Goal: Task Accomplishment & Management: Use online tool/utility

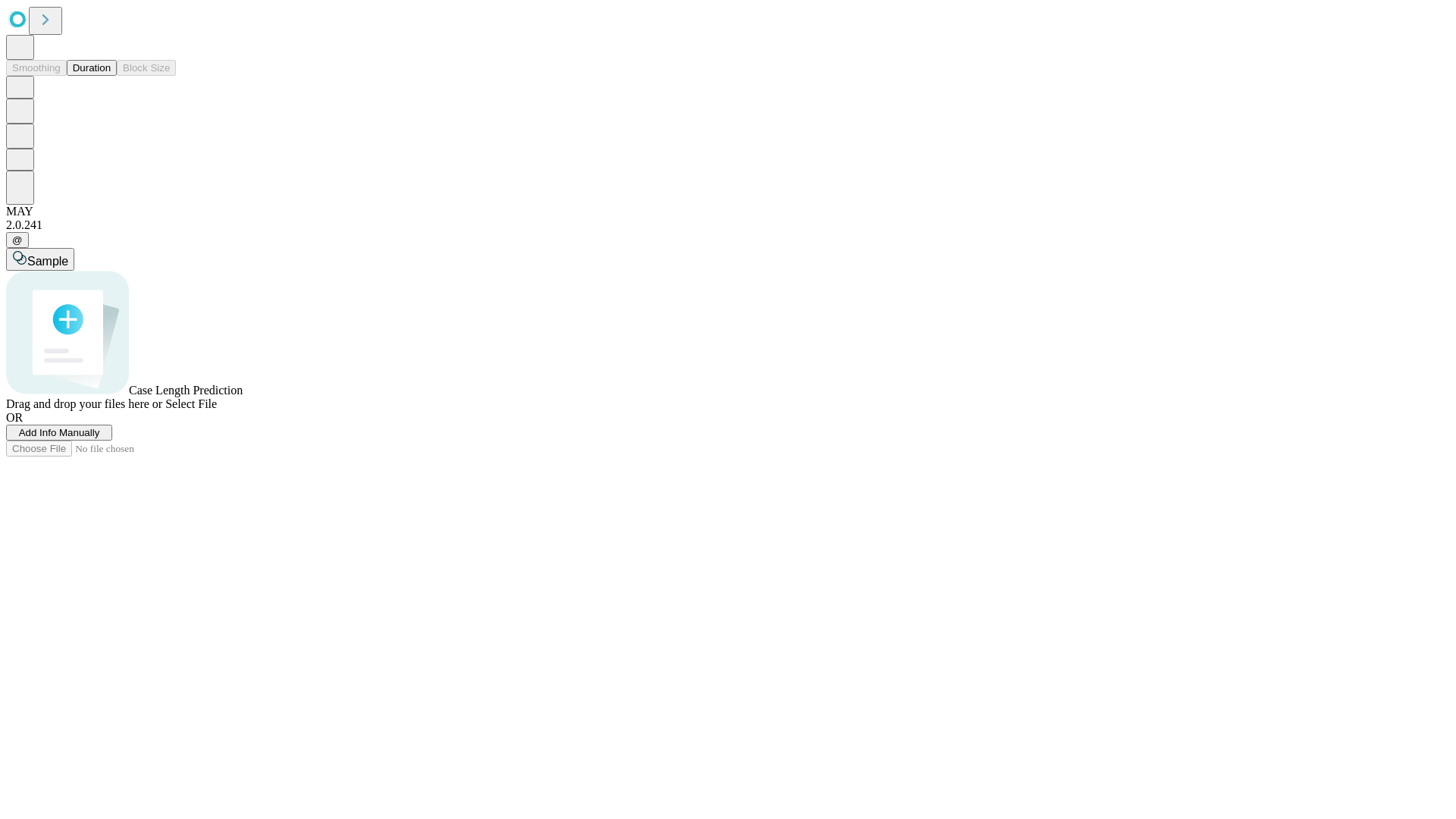
click at [111, 76] on button "Duration" at bounding box center [92, 67] width 50 height 16
click at [217, 410] on span "Select File" at bounding box center [191, 404] width 51 height 13
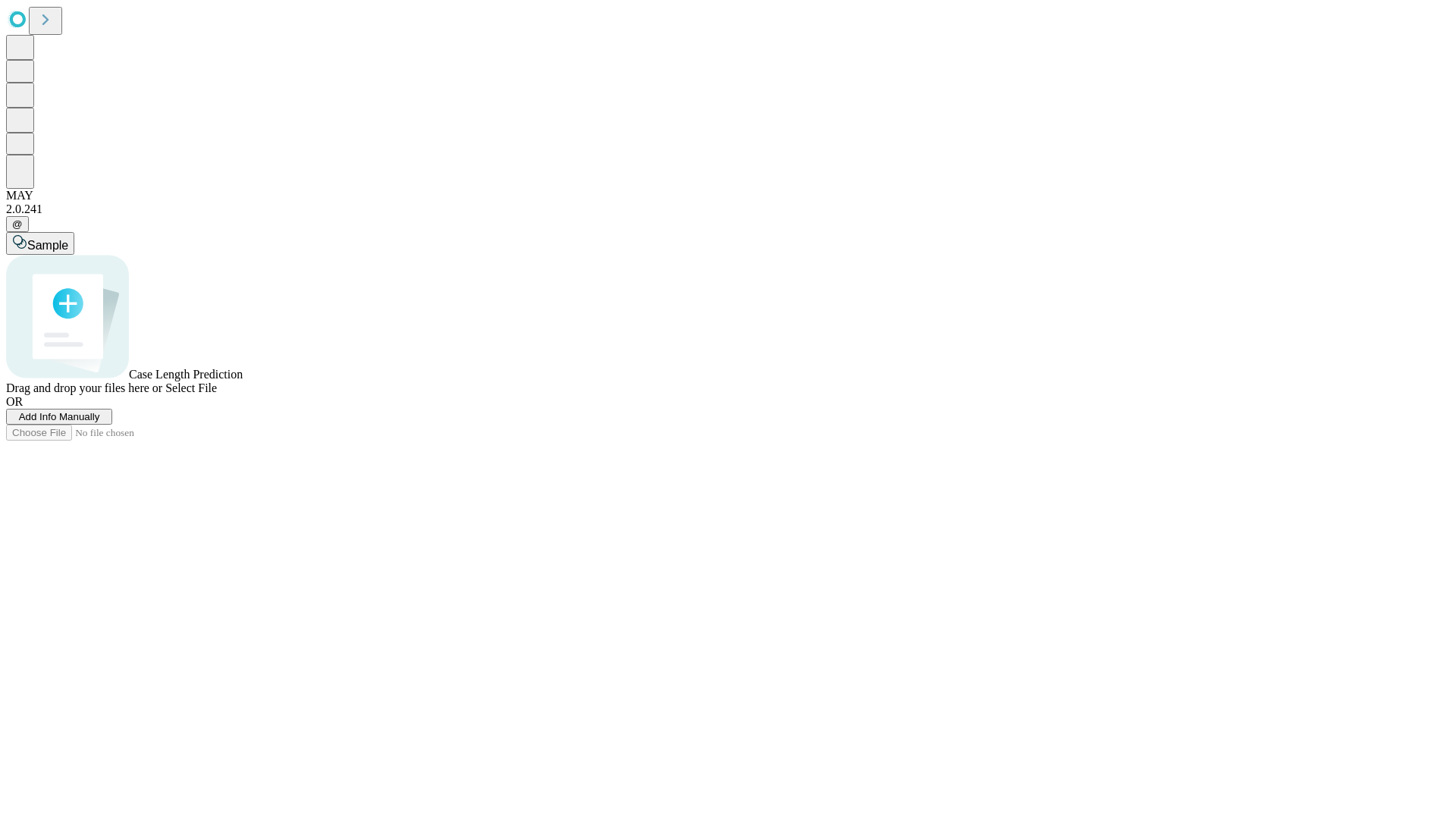
click at [217, 394] on span "Select File" at bounding box center [191, 388] width 51 height 13
